Goal: Book appointment/travel/reservation

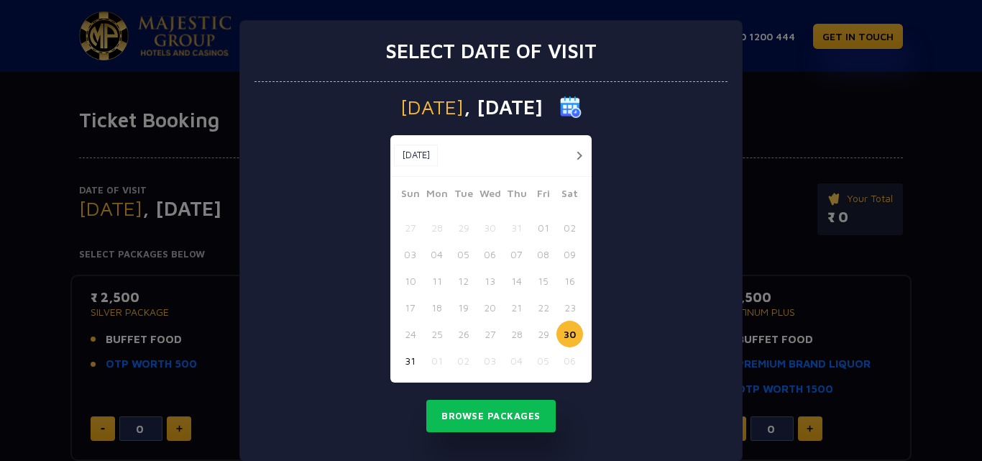
click at [573, 161] on button "button" at bounding box center [579, 156] width 18 height 18
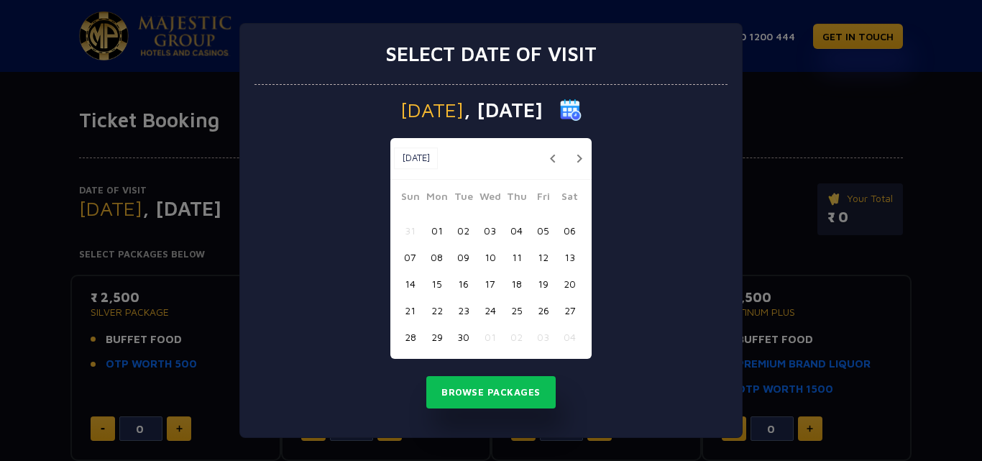
click at [518, 231] on button "04" at bounding box center [516, 230] width 27 height 27
click at [507, 385] on button "Browse Packages" at bounding box center [490, 392] width 129 height 33
